Goal: Check status: Check status

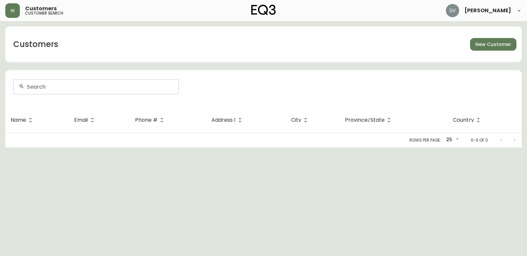
drag, startPoint x: 293, startPoint y: 216, endPoint x: 281, endPoint y: 221, distance: 13.1
click at [293, 148] on html "Customers customer search [PERSON_NAME] Customers New Customer Name Email Phone…" at bounding box center [263, 74] width 527 height 148
click at [453, 148] on html "Customers customer search [PERSON_NAME] Customers New Customer Name Email Phone…" at bounding box center [263, 74] width 527 height 148
click at [8, 12] on button "button" at bounding box center [12, 10] width 15 height 15
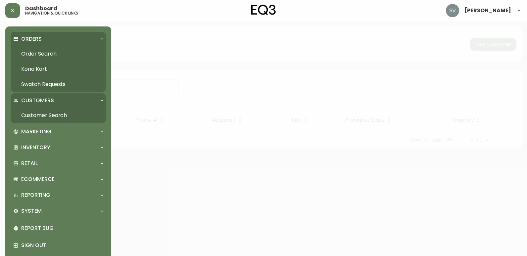
click at [60, 84] on link "Swatch Requests" at bounding box center [58, 84] width 95 height 15
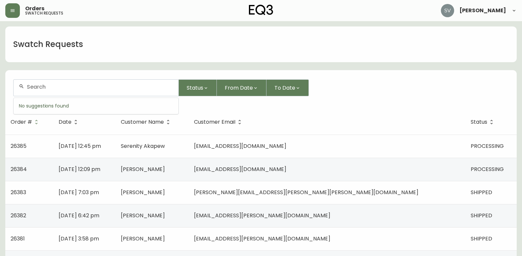
click at [92, 84] on input "text" at bounding box center [100, 87] width 146 height 6
type input "zarah"
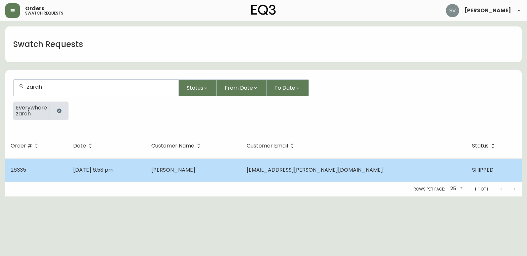
click at [214, 165] on td "[PERSON_NAME]" at bounding box center [193, 170] width 95 height 23
select select "SHIPPED"
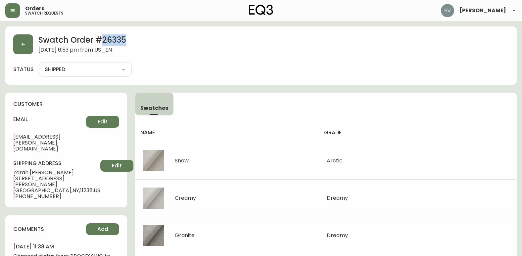
drag, startPoint x: 129, startPoint y: 39, endPoint x: 103, endPoint y: 42, distance: 26.6
click at [103, 42] on h2 "Swatch Order # 26335" at bounding box center [82, 40] width 88 height 13
copy h2 "26335"
click at [476, 75] on div "status SHIPPED SHIPPED CANCELLED" at bounding box center [261, 69] width 496 height 15
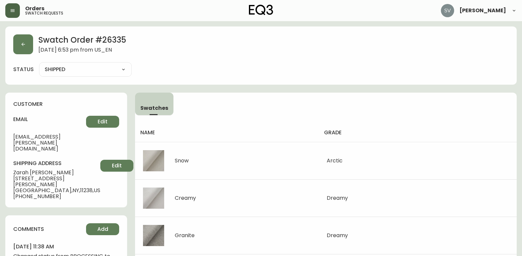
click at [19, 8] on button "button" at bounding box center [12, 10] width 15 height 15
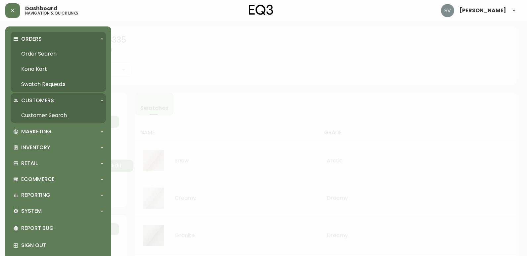
click at [40, 53] on link "Order Search" at bounding box center [58, 53] width 95 height 15
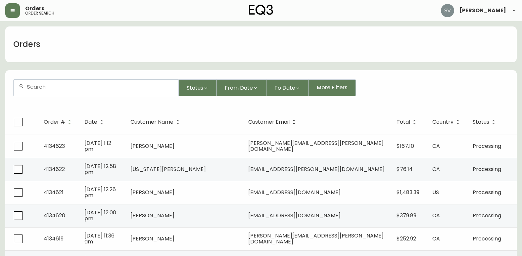
click at [85, 86] on input "text" at bounding box center [100, 87] width 146 height 6
type input "4132994"
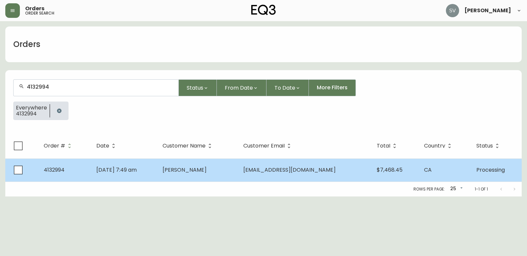
click at [223, 178] on td "[PERSON_NAME]" at bounding box center [197, 170] width 81 height 23
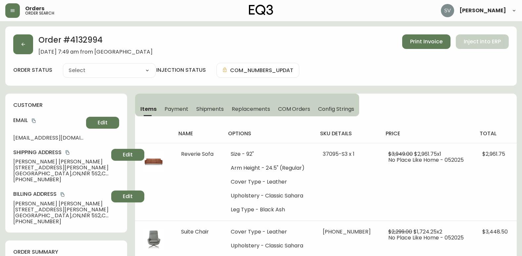
type input "Processing"
select select "PROCESSING"
drag, startPoint x: 108, startPoint y: 41, endPoint x: 73, endPoint y: 39, distance: 35.1
click at [73, 39] on h2 "Order # 4132994" at bounding box center [95, 41] width 114 height 15
copy h2 "4132994"
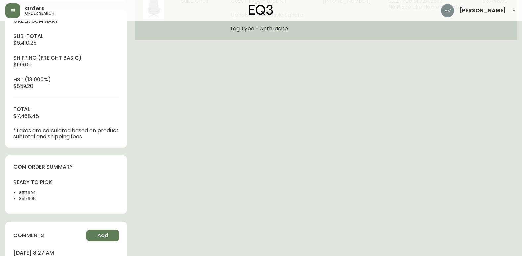
scroll to position [232, 0]
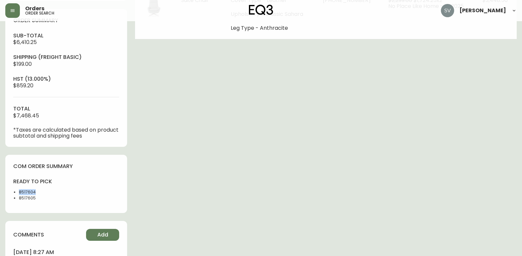
drag, startPoint x: 37, startPoint y: 191, endPoint x: 18, endPoint y: 191, distance: 19.2
click at [18, 191] on ul "8517604 8517605" at bounding box center [37, 195] width 49 height 12
copy li "8517604"
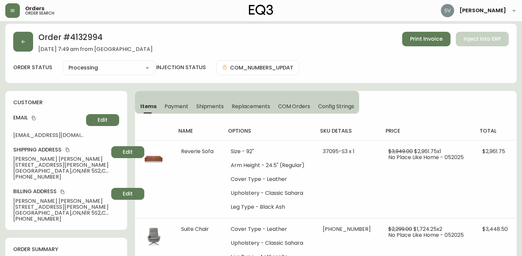
scroll to position [0, 0]
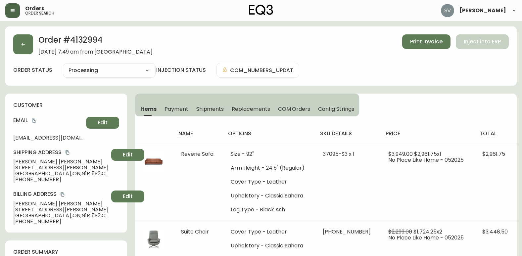
click at [9, 11] on button "button" at bounding box center [12, 10] width 15 height 15
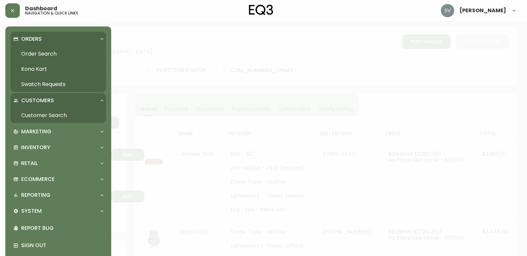
click at [144, 11] on div "Dashboard navigation & quick links" at bounding box center [90, 10] width 171 height 15
click at [178, 79] on div at bounding box center [263, 128] width 527 height 256
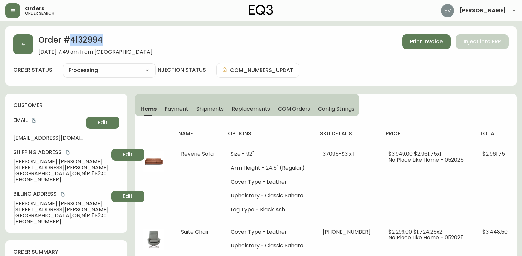
drag, startPoint x: 108, startPoint y: 42, endPoint x: 72, endPoint y: 45, distance: 36.2
click at [72, 45] on h2 "Order # 4132994" at bounding box center [95, 41] width 114 height 15
copy h2 "4132994"
